Goal: Task Accomplishment & Management: Use online tool/utility

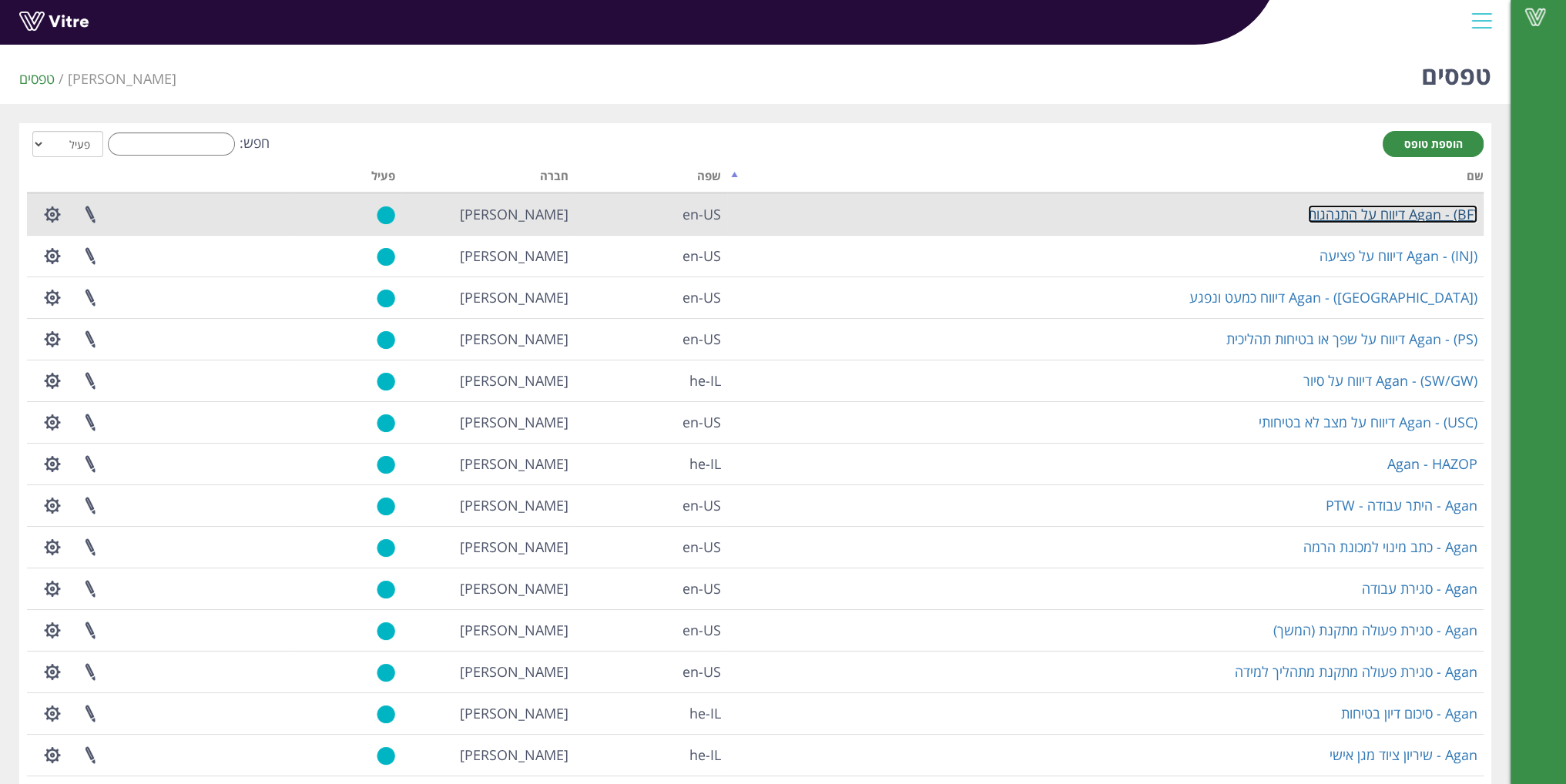
click at [1353, 219] on link "Agan - (BF) דיווח על התנהגות" at bounding box center [1392, 214] width 170 height 18
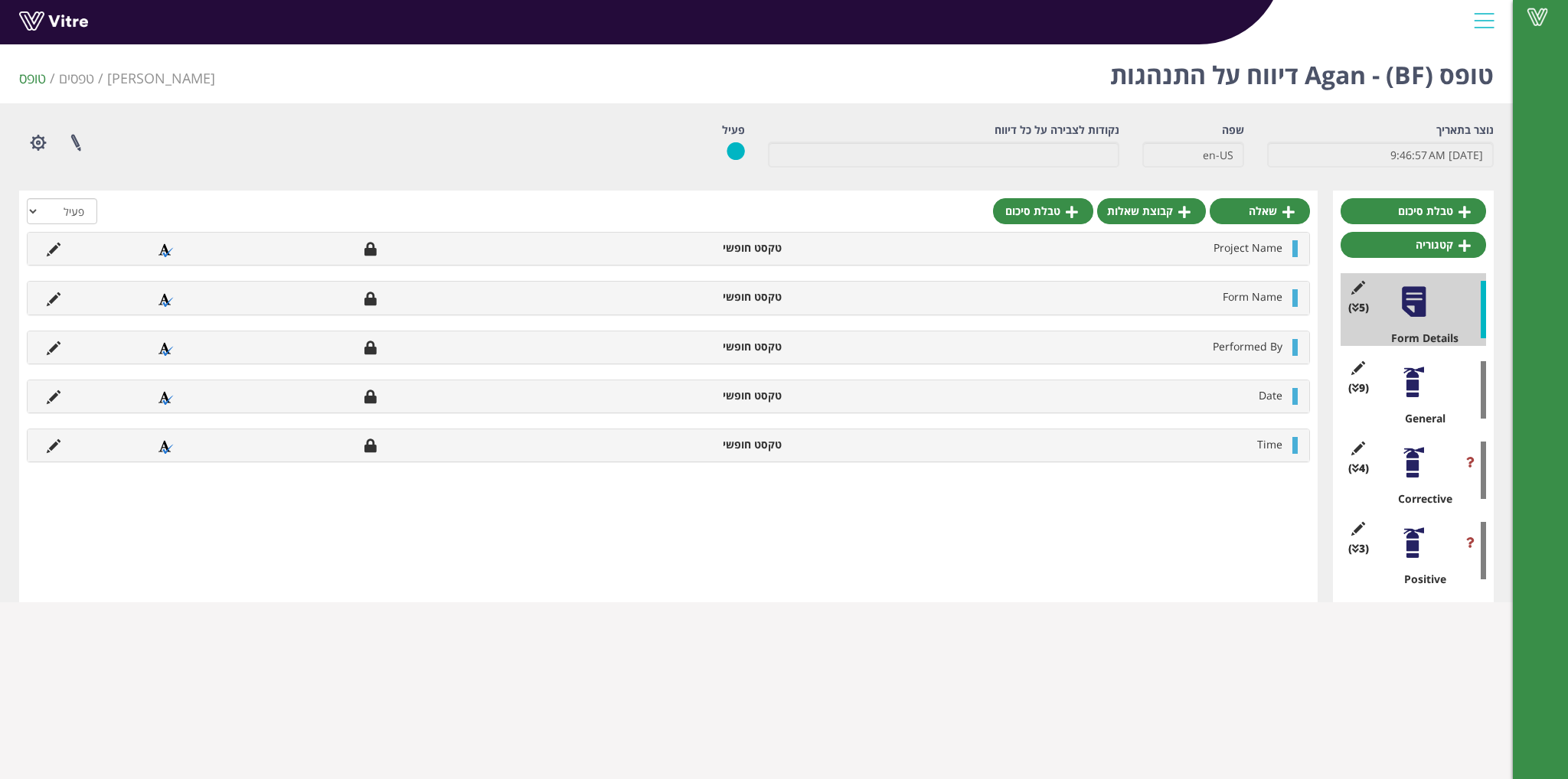
click at [1419, 393] on div at bounding box center [1413, 382] width 34 height 34
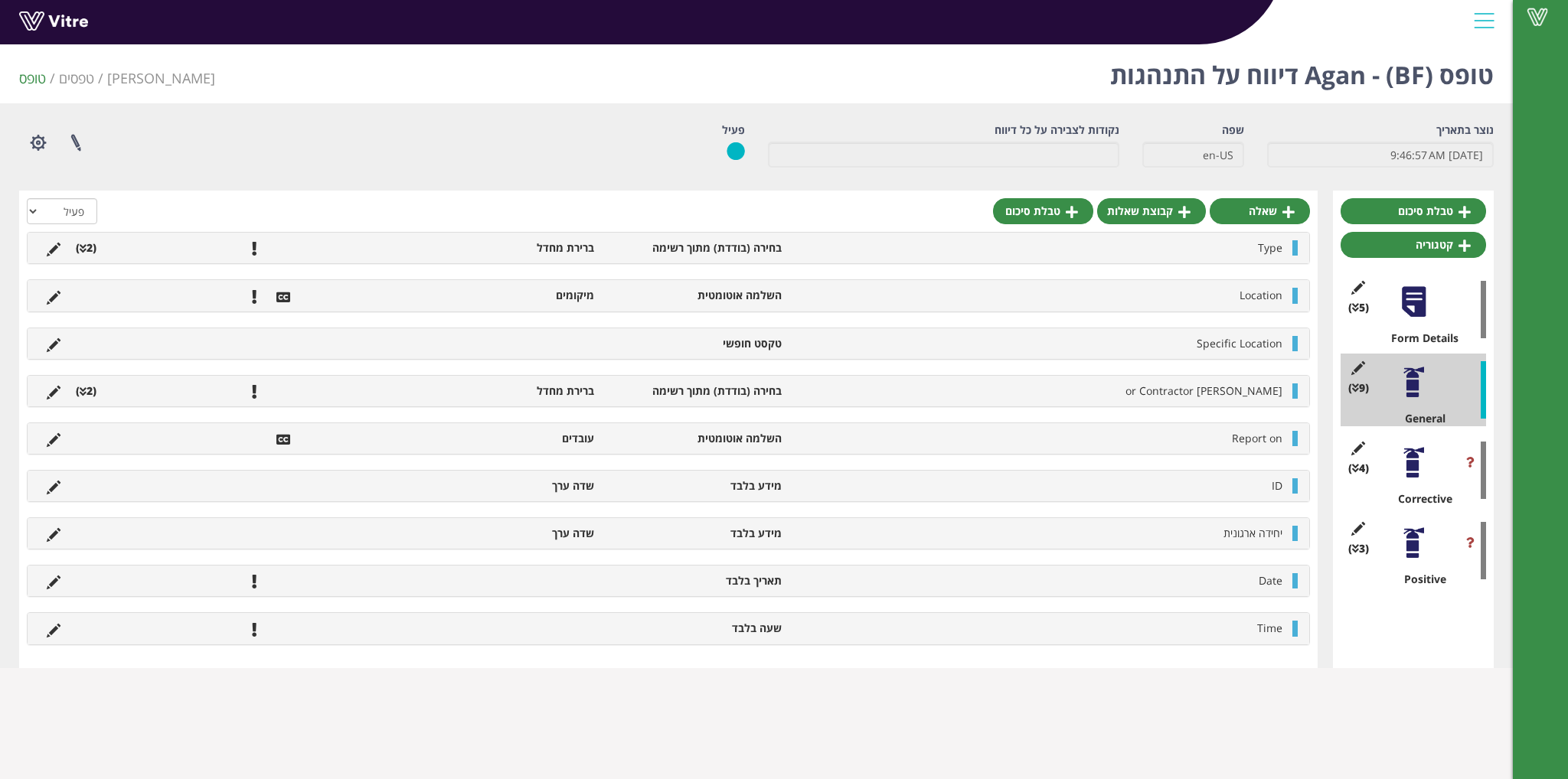
click at [92, 394] on li "(2 )" at bounding box center [86, 390] width 36 height 16
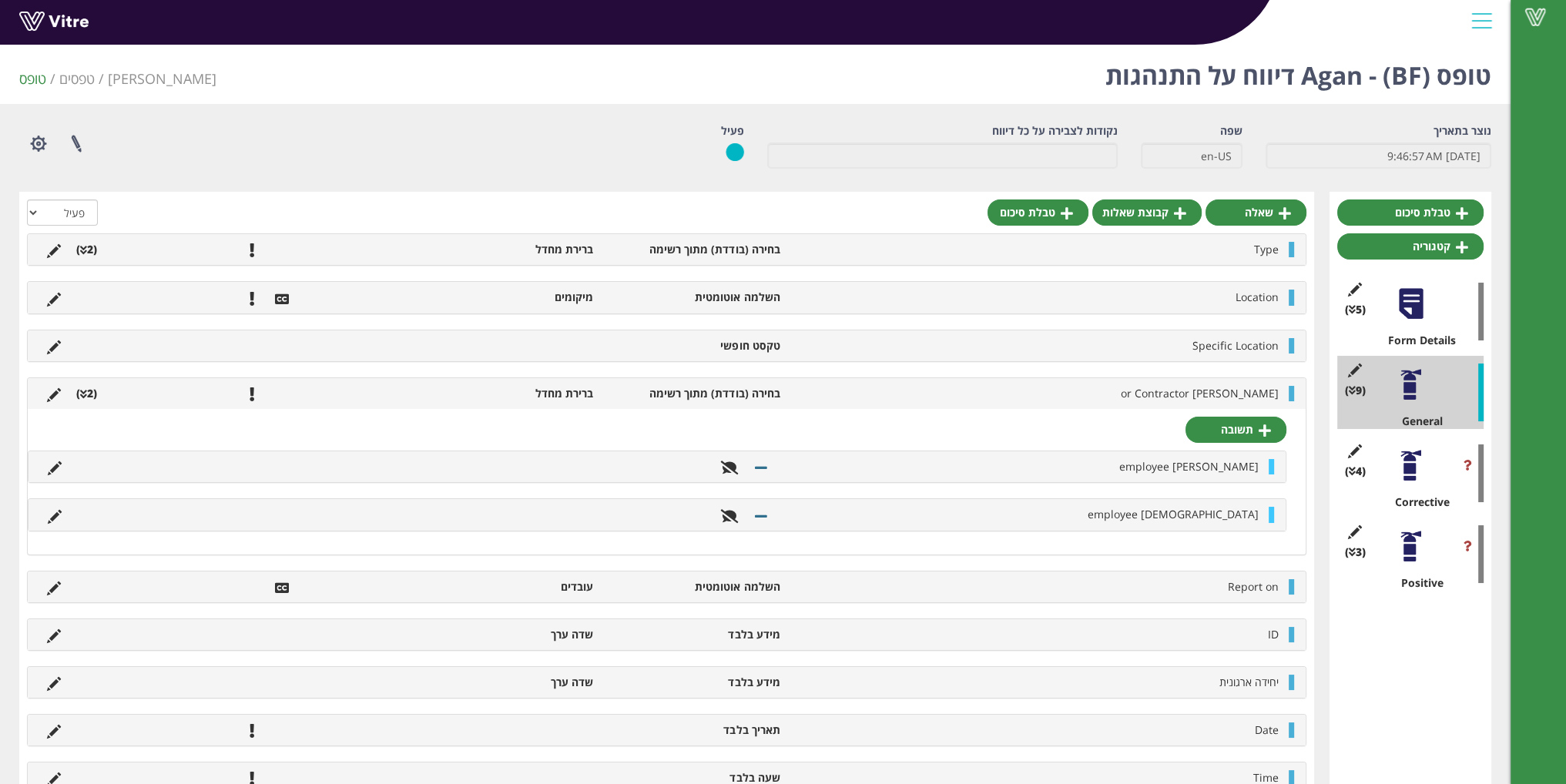
click at [92, 396] on li "(2 )" at bounding box center [86, 393] width 36 height 16
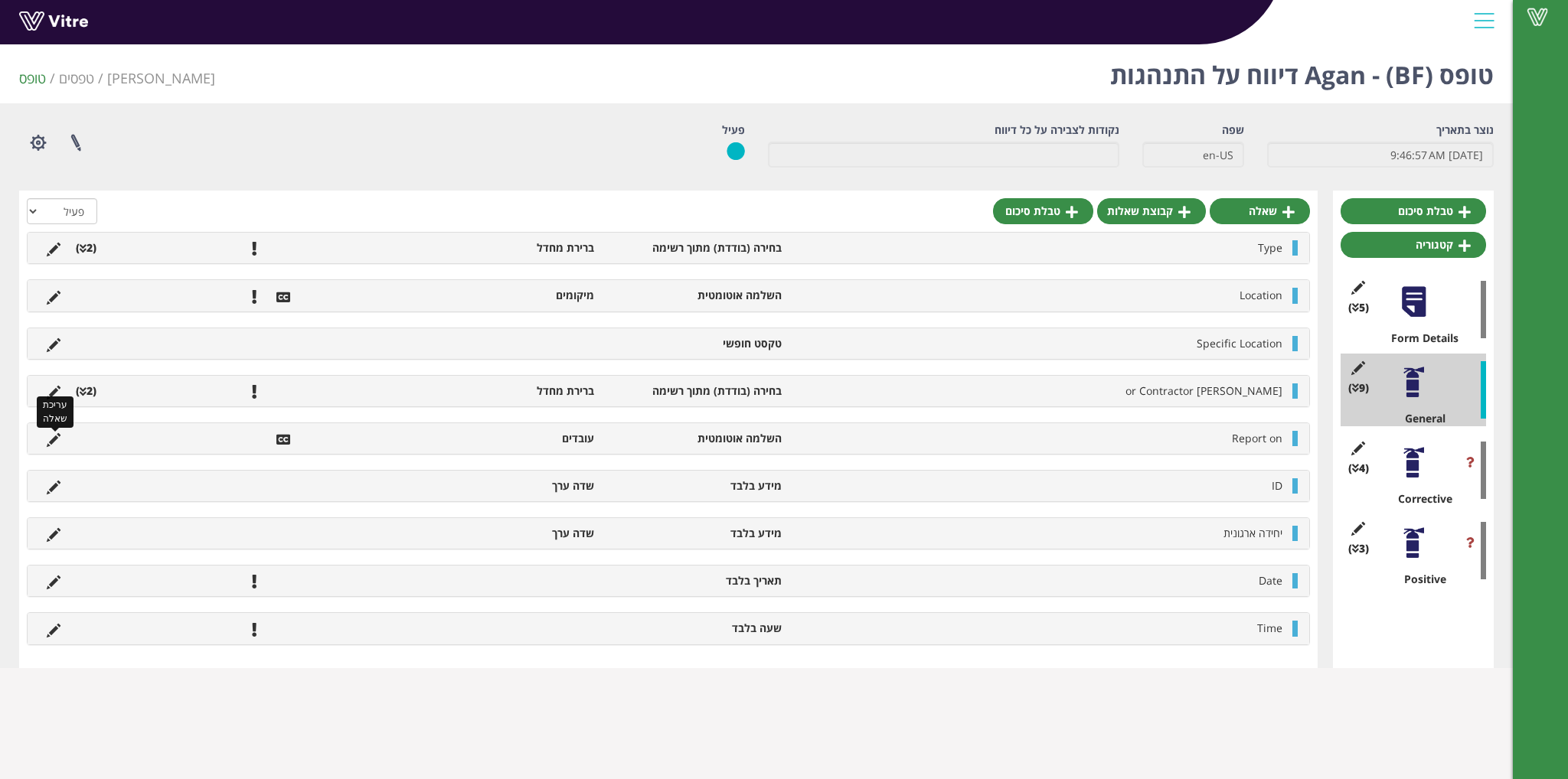
click at [53, 439] on icon at bounding box center [53, 439] width 14 height 14
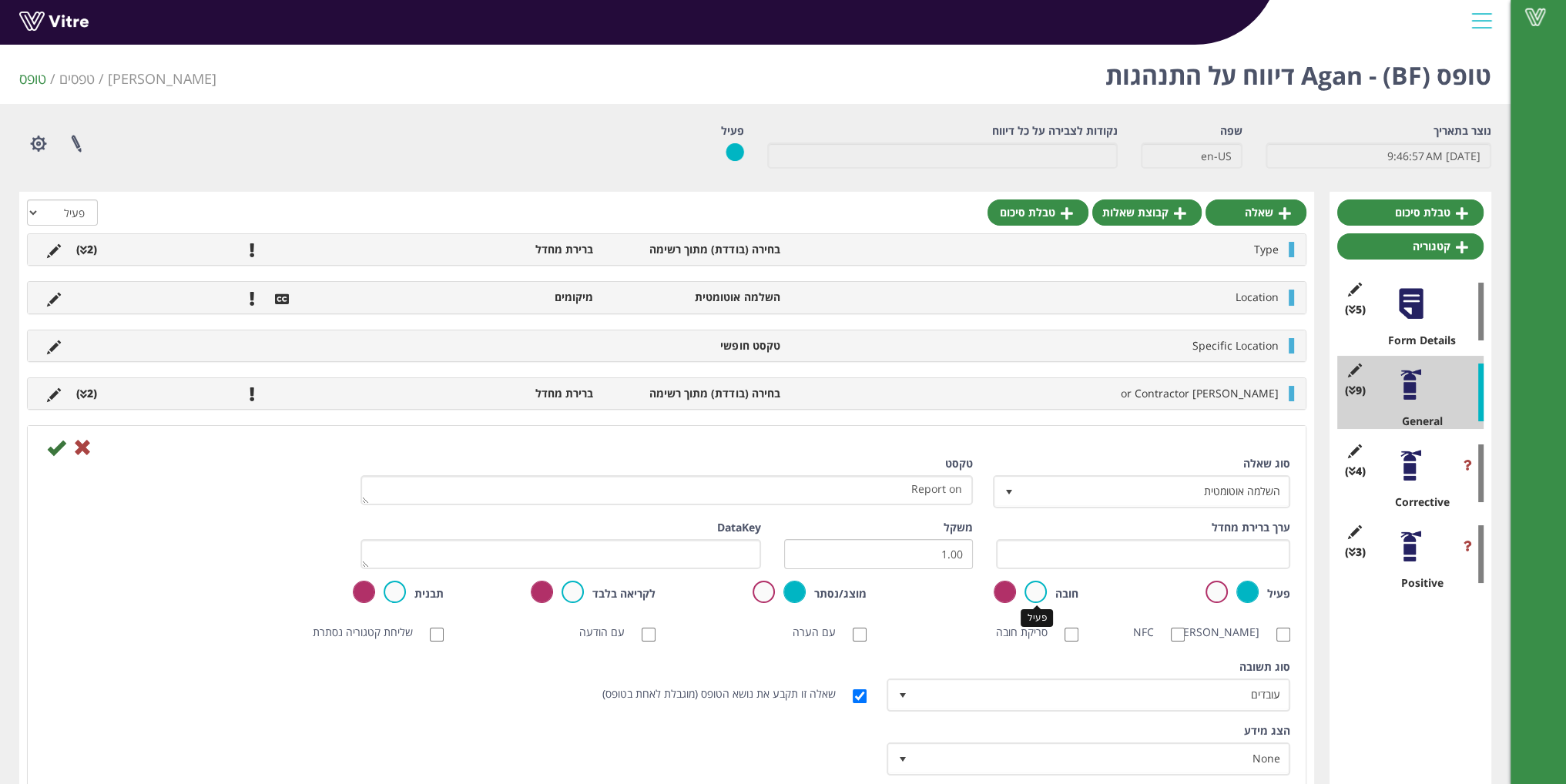
click at [1029, 588] on label at bounding box center [1035, 591] width 22 height 22
click at [0, 0] on input "radio" at bounding box center [0, 0] width 0 height 0
click at [49, 444] on icon at bounding box center [56, 447] width 18 height 18
